Goal: Navigation & Orientation: Find specific page/section

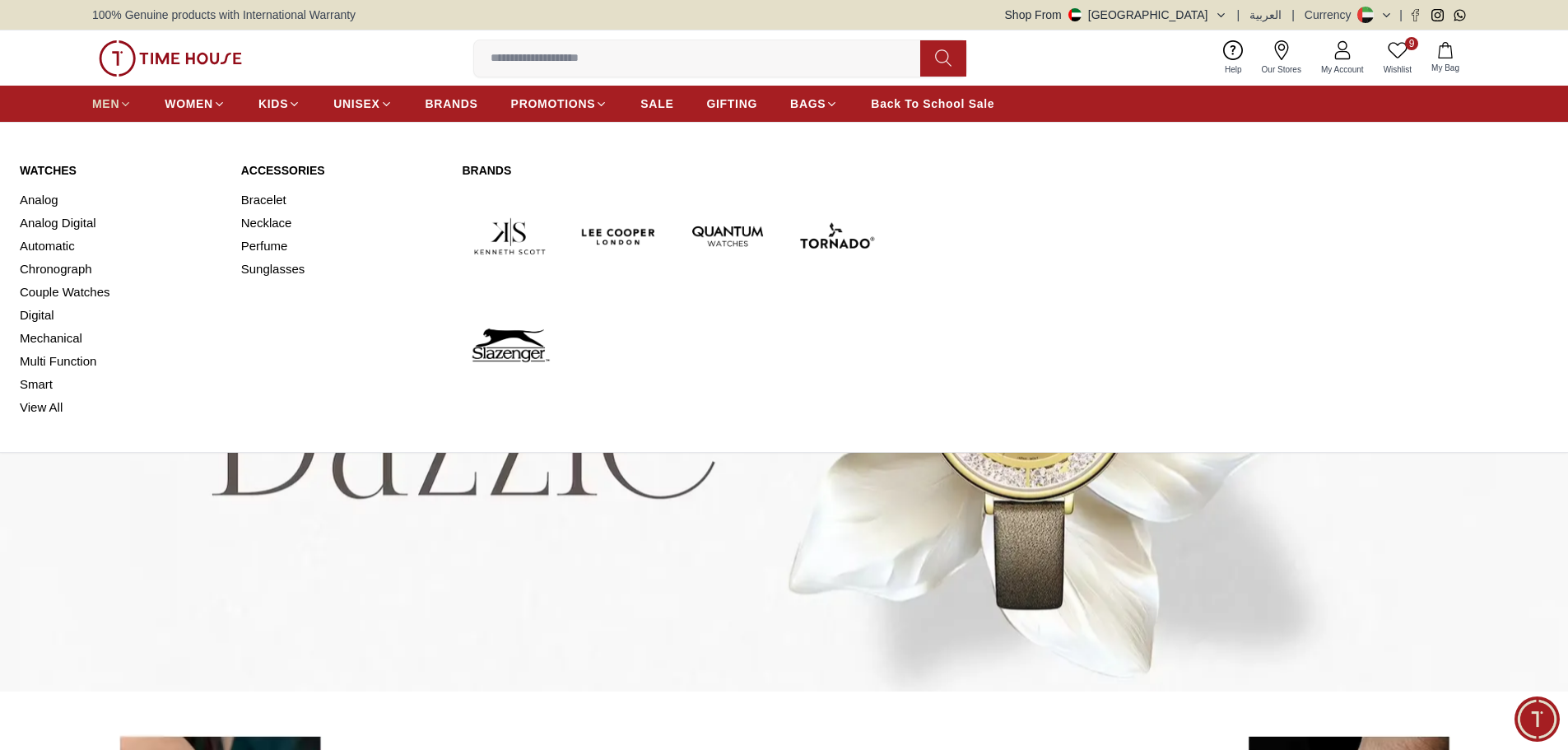
click at [103, 104] on span "MEN" at bounding box center [105, 103] width 27 height 17
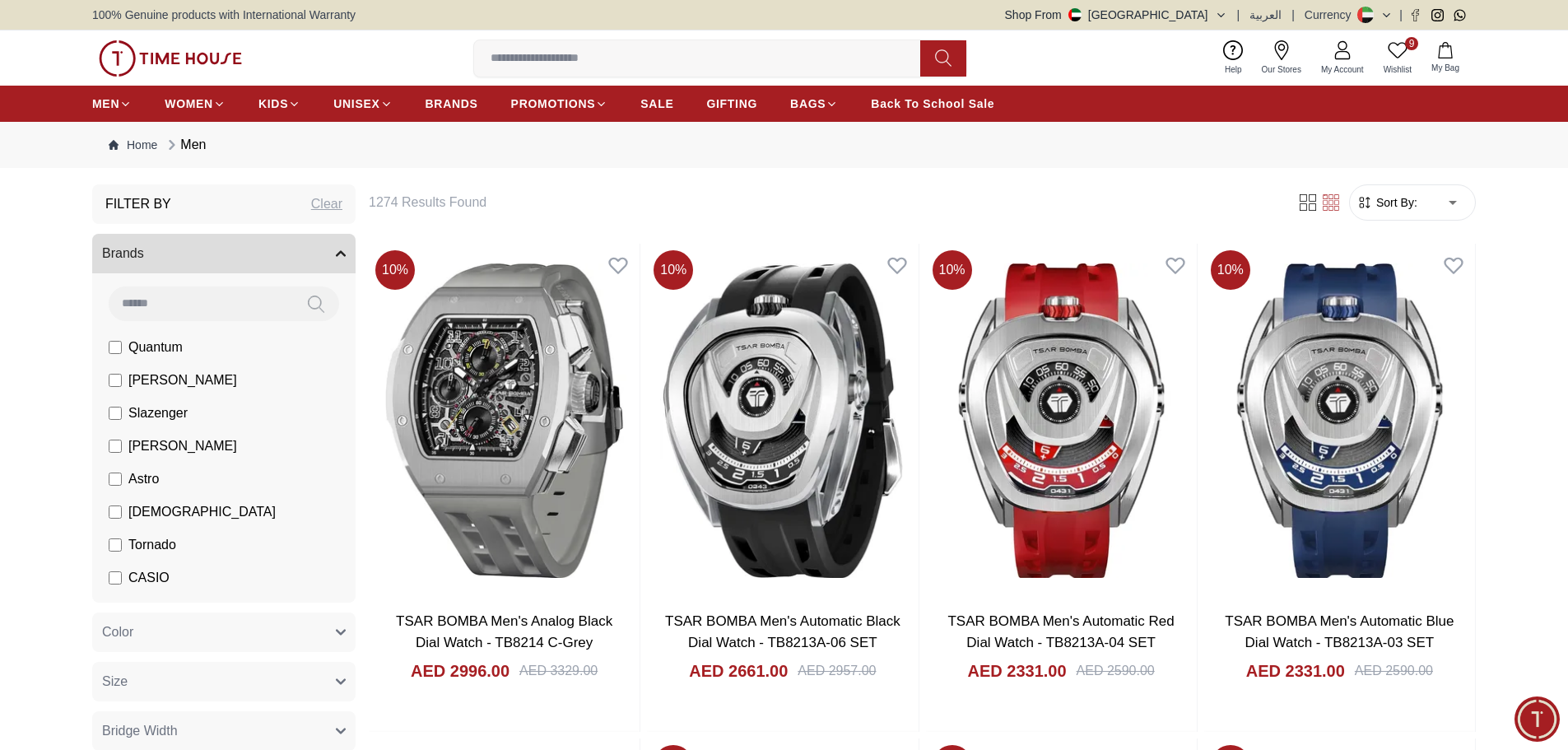
click at [214, 56] on img at bounding box center [171, 58] width 144 height 36
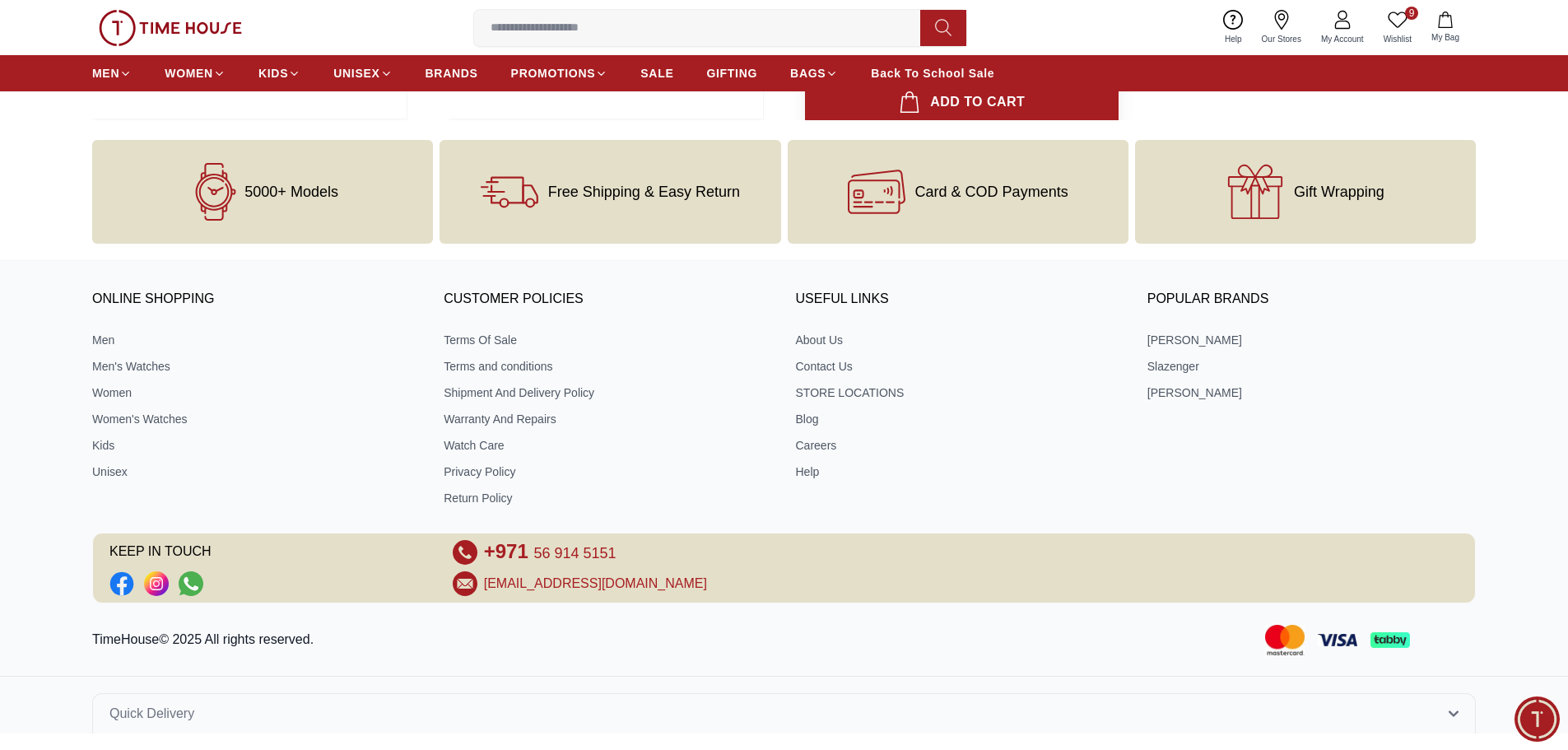
scroll to position [6382, 0]
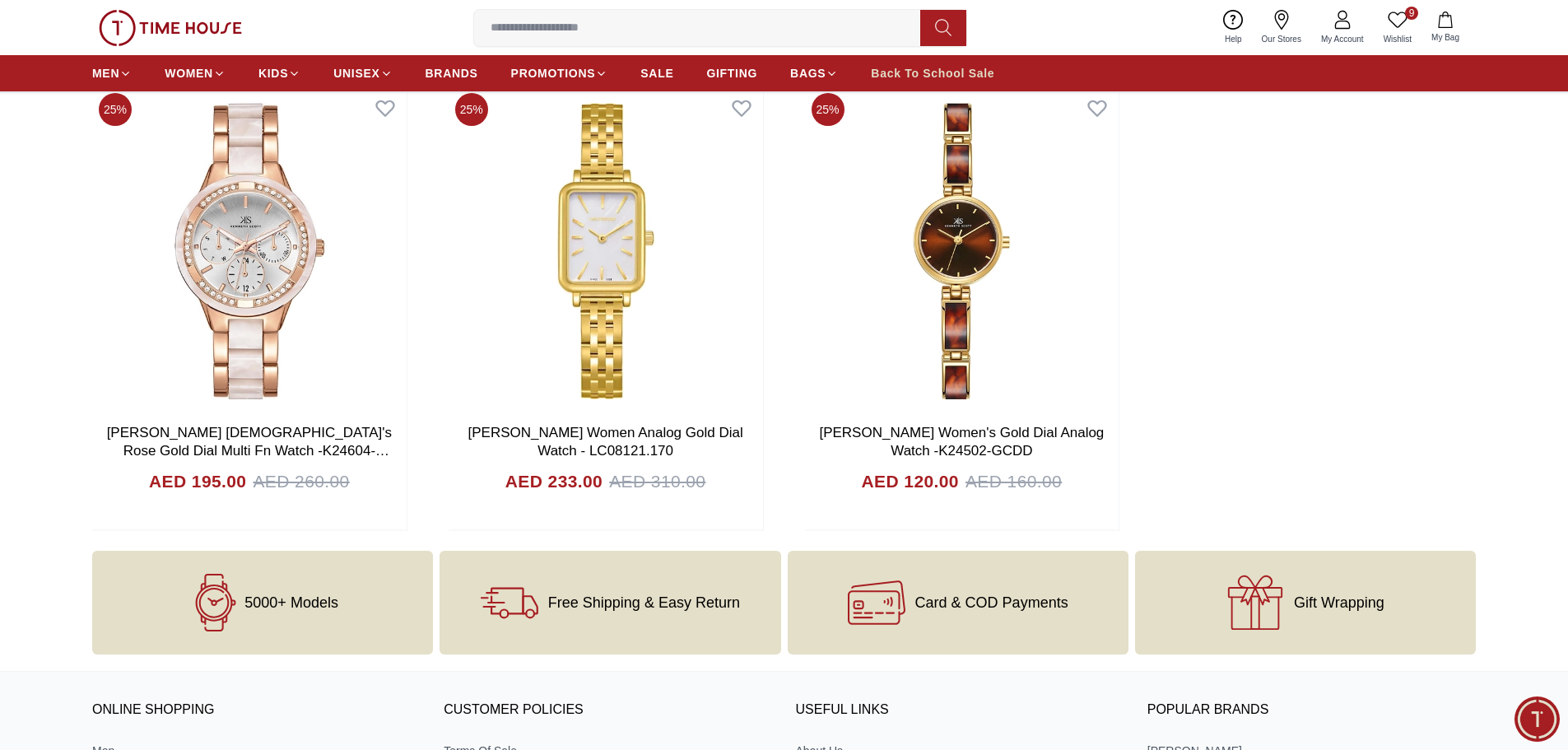
click at [921, 65] on span "Back To School Sale" at bounding box center [932, 73] width 123 height 17
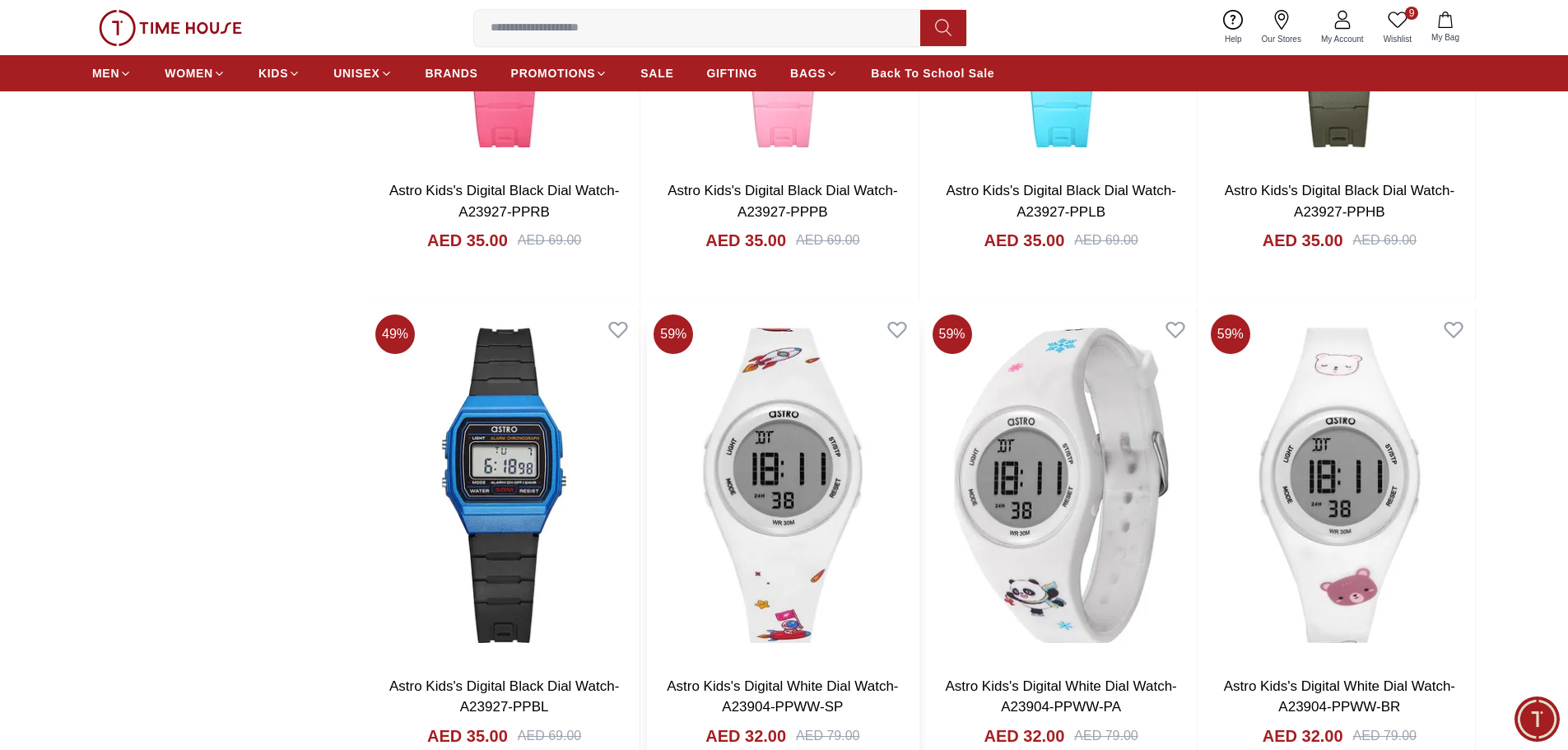
scroll to position [1728, 0]
